Goal: Task Accomplishment & Management: Use online tool/utility

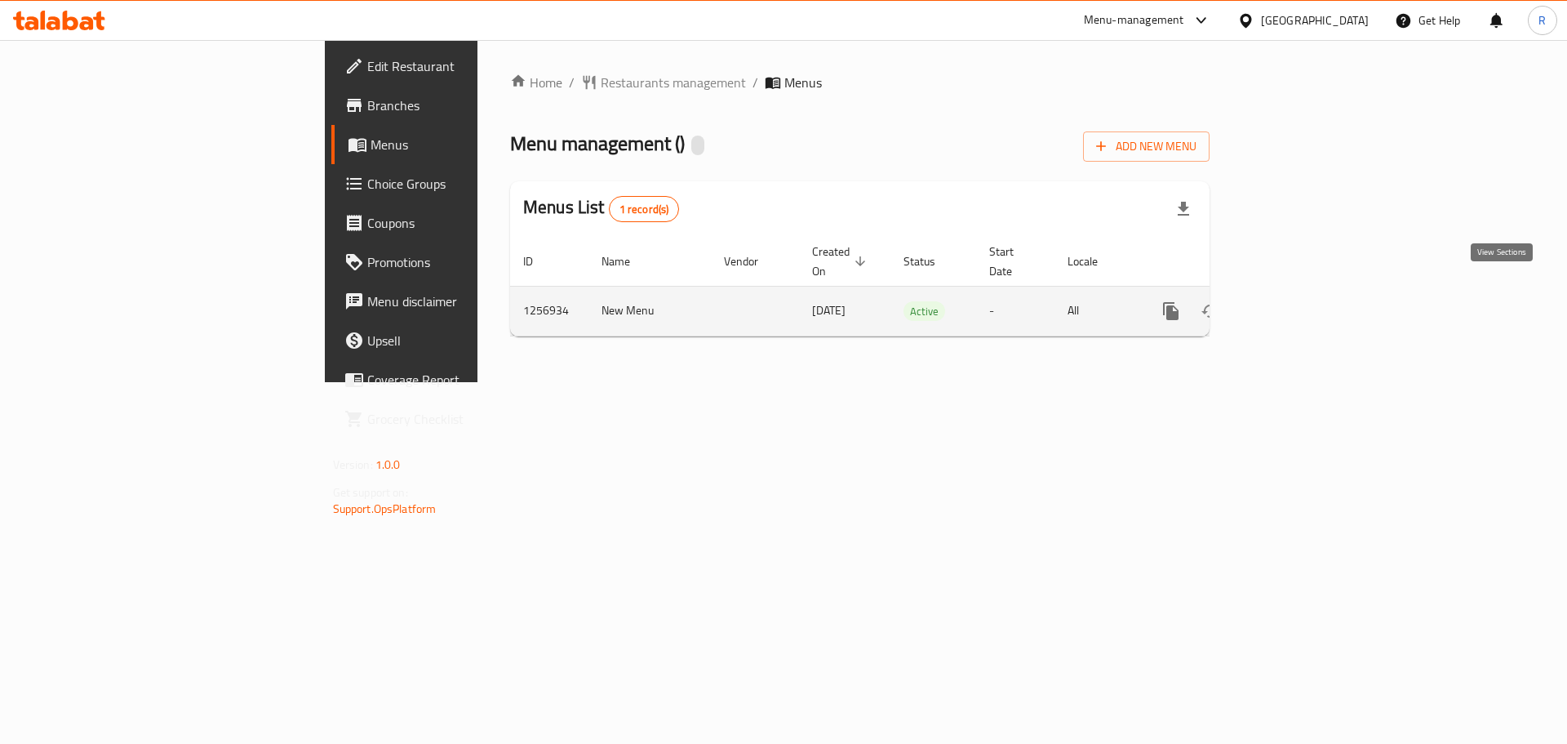
click at [1296, 304] on icon "enhanced table" at bounding box center [1288, 311] width 15 height 15
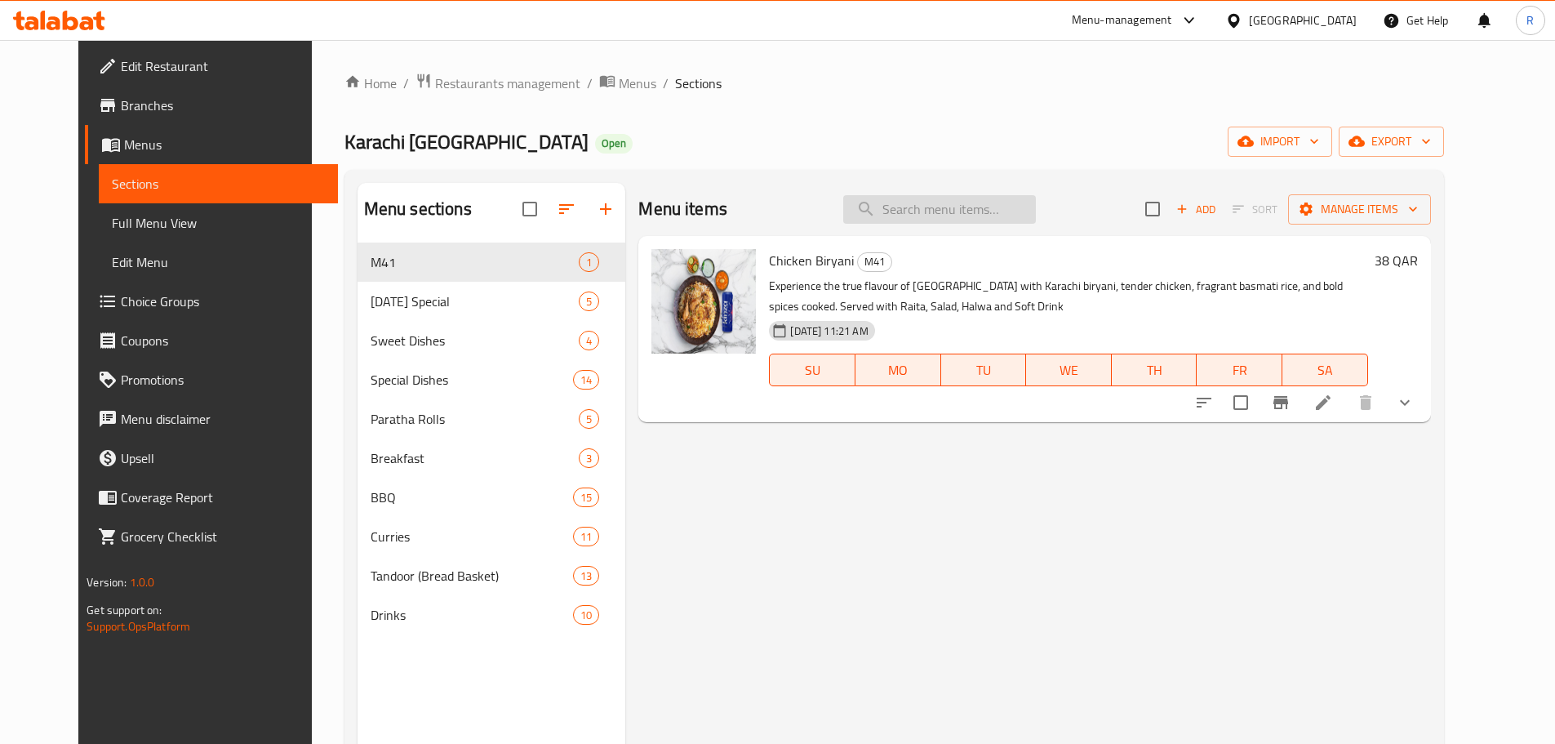
click at [899, 211] on input "search" at bounding box center [939, 209] width 193 height 29
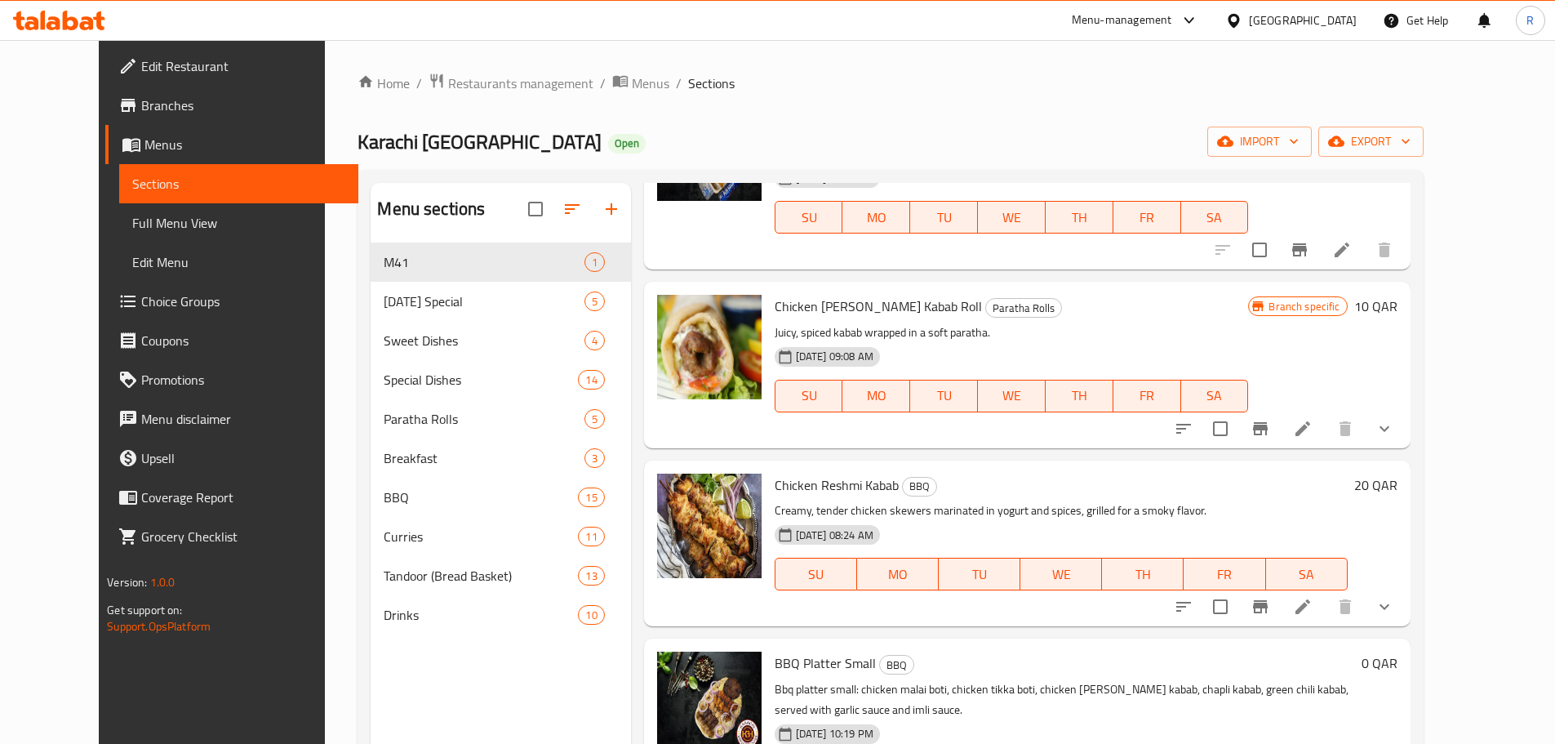
scroll to position [163, 0]
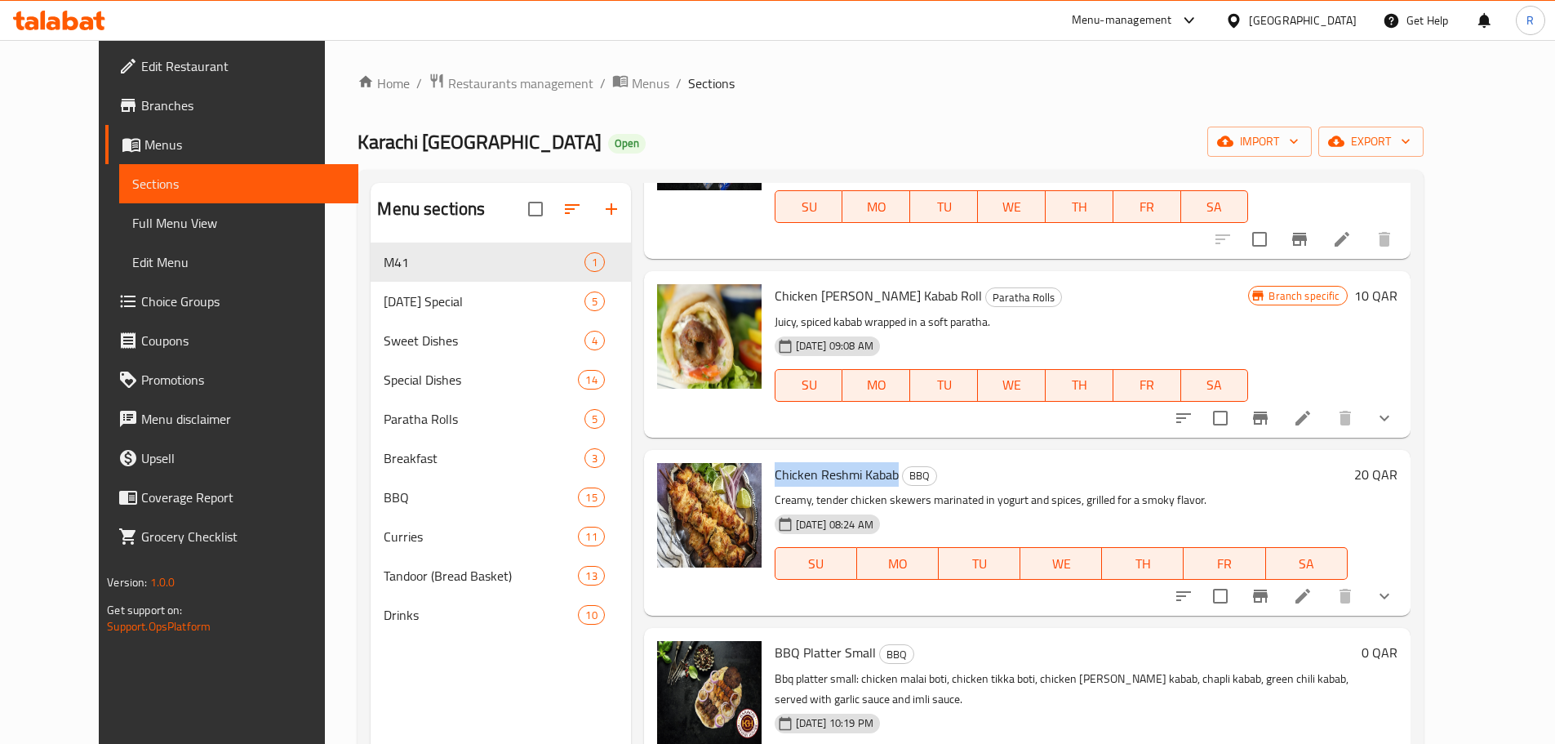
drag, startPoint x: 750, startPoint y: 453, endPoint x: 872, endPoint y: 460, distance: 121.8
click at [872, 462] on span "Chicken Reshmi Kabab" at bounding box center [837, 474] width 124 height 24
copy span "Chicken Reshmi Kabab"
click at [1270, 586] on icon "Branch-specific-item" at bounding box center [1260, 596] width 20 height 20
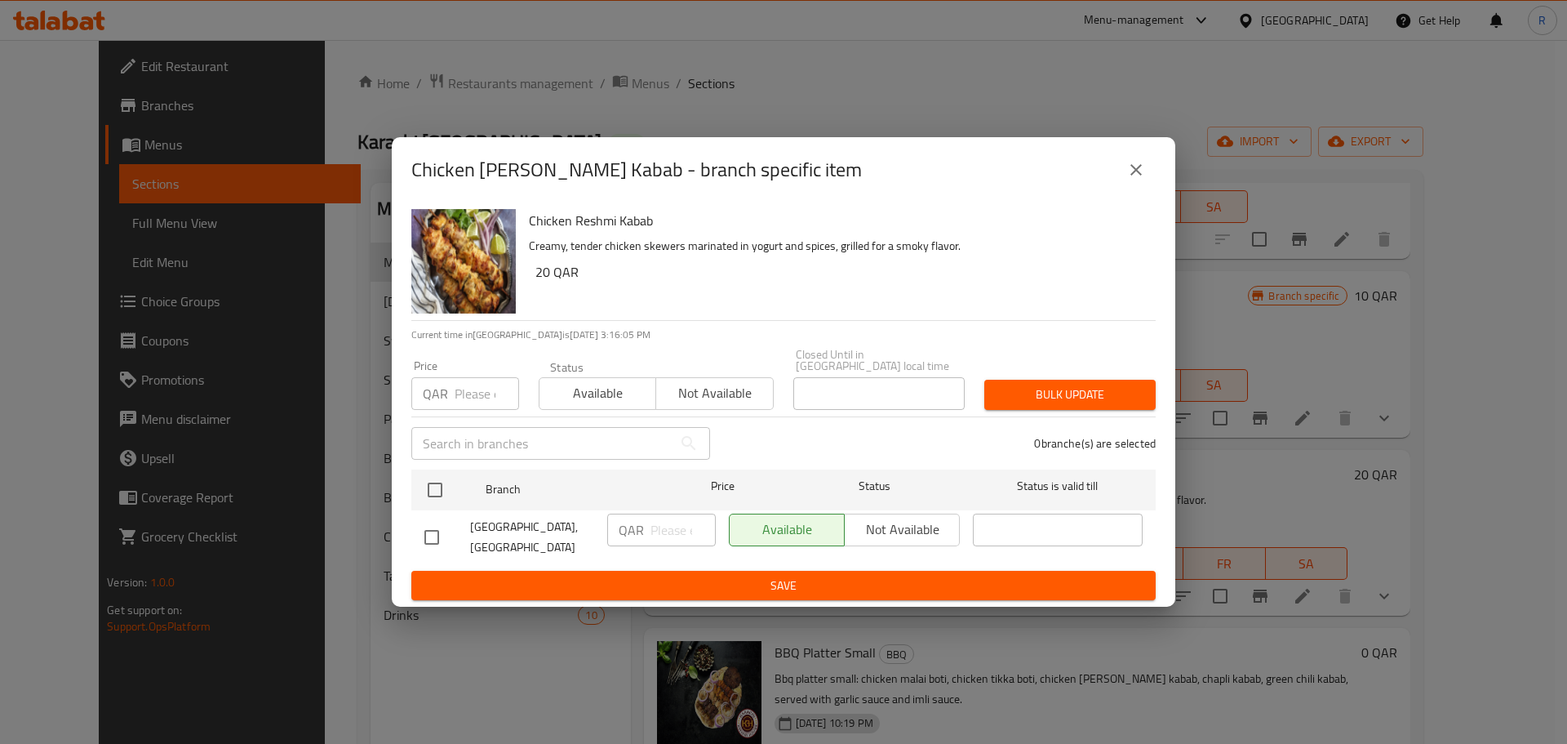
click at [1135, 175] on icon "close" at bounding box center [1135, 169] width 11 height 11
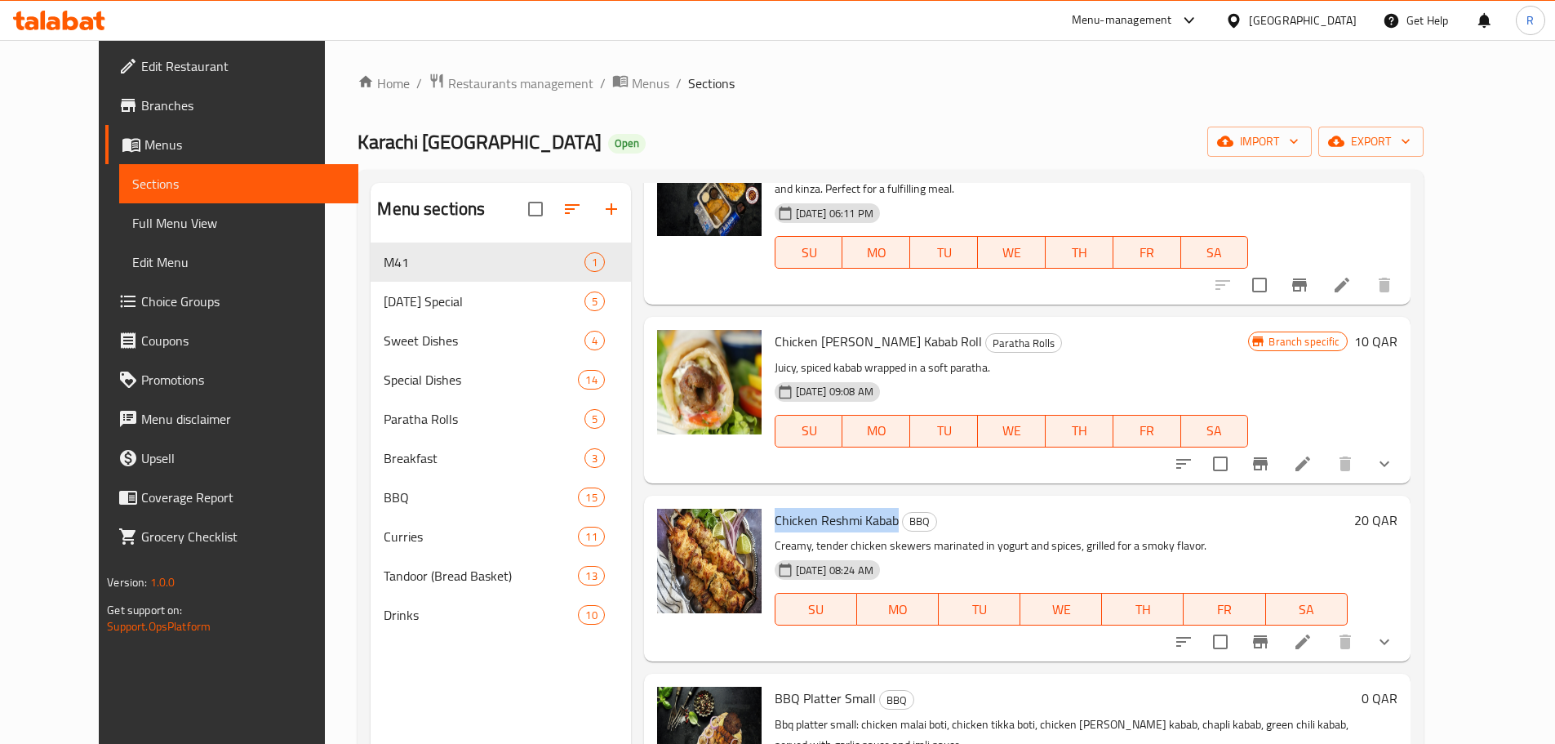
scroll to position [0, 0]
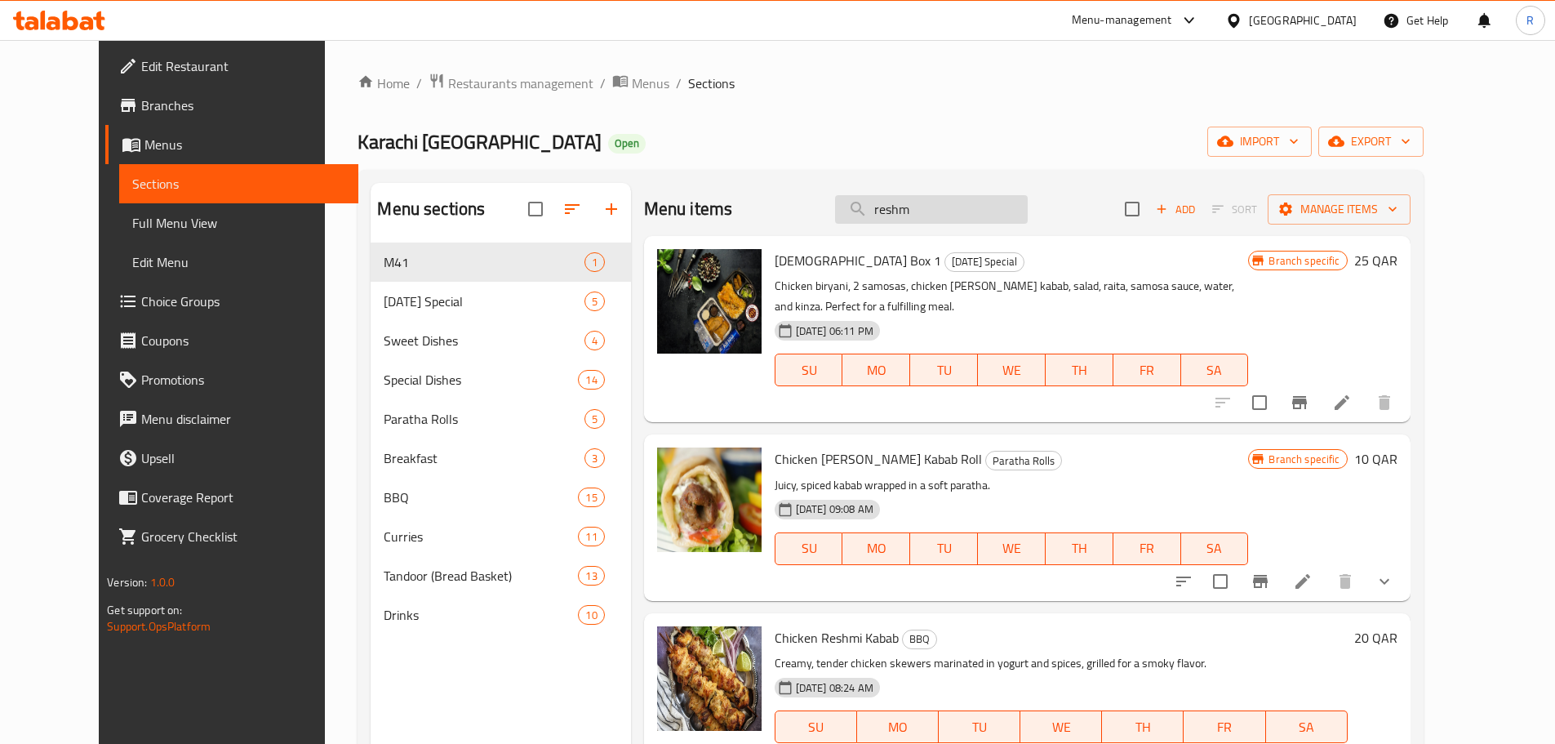
drag, startPoint x: 951, startPoint y: 209, endPoint x: 876, endPoint y: 204, distance: 75.3
click at [876, 204] on input "reshm" at bounding box center [931, 209] width 193 height 29
paste input "Chicken [PERSON_NAME] paneer handi"
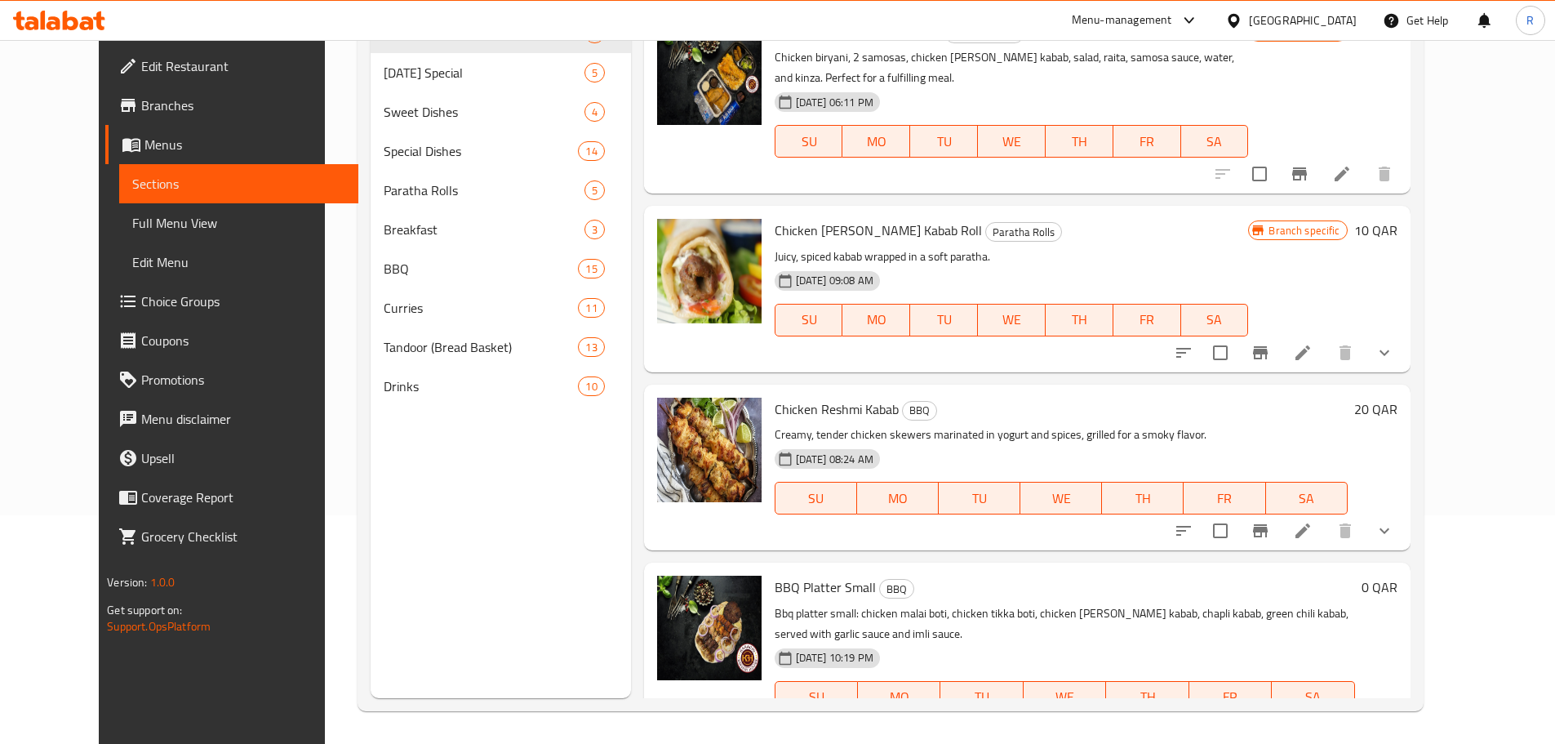
type input "Chicken [PERSON_NAME]"
